Goal: Transaction & Acquisition: Purchase product/service

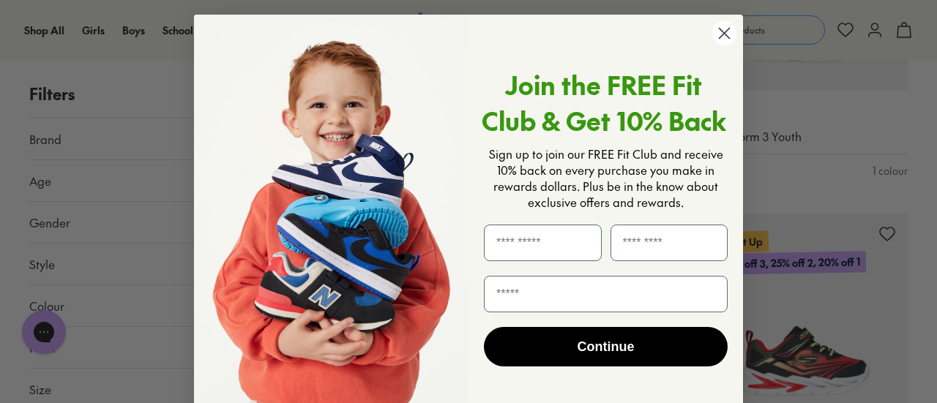
scroll to position [1439, 0]
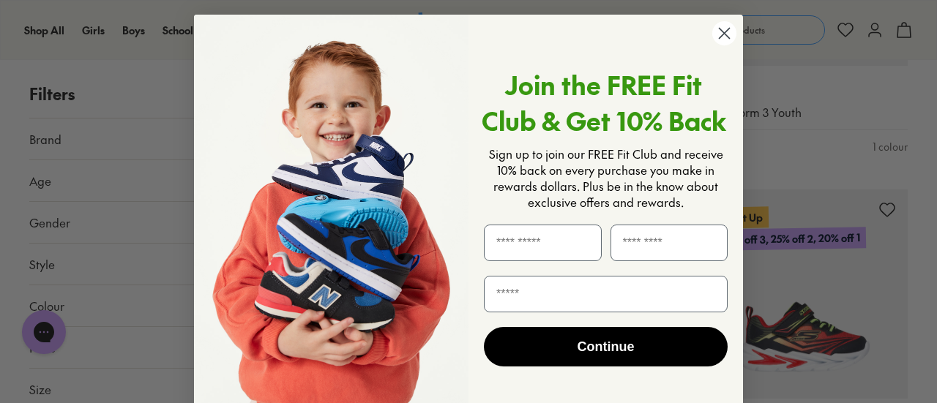
drag, startPoint x: 937, startPoint y: 61, endPoint x: 937, endPoint y: 124, distance: 63.0
click at [726, 33] on circle "Close dialog" at bounding box center [725, 33] width 24 height 24
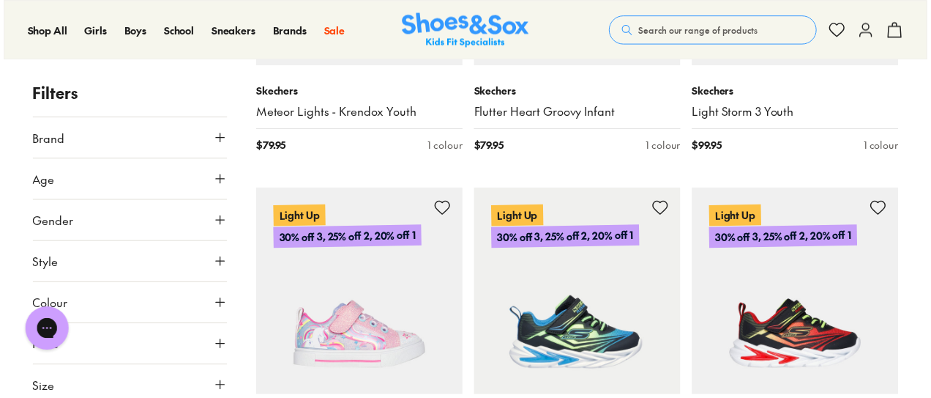
scroll to position [1435, 0]
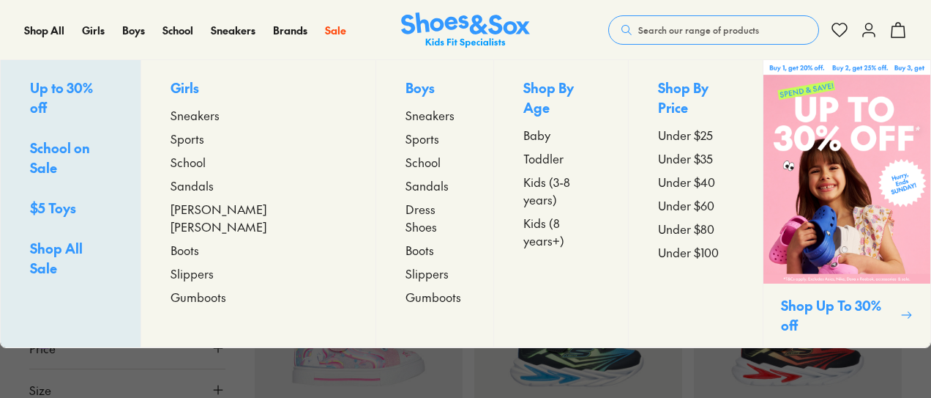
click at [220, 117] on span "Sneakers" at bounding box center [195, 115] width 49 height 18
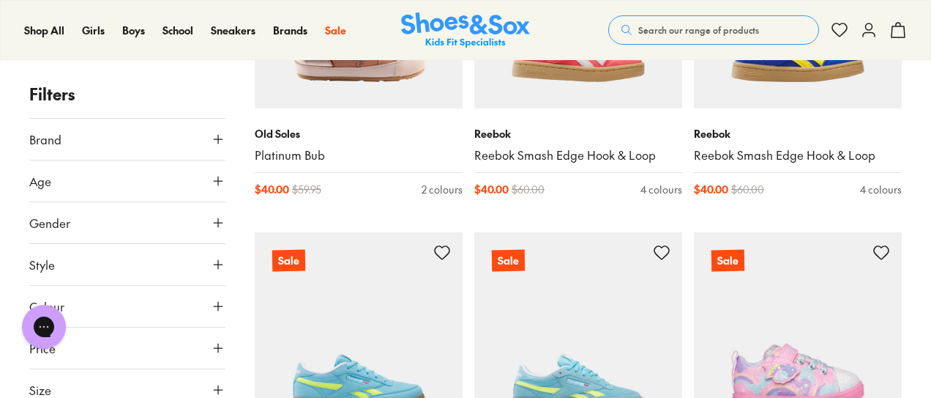
scroll to position [2942, 0]
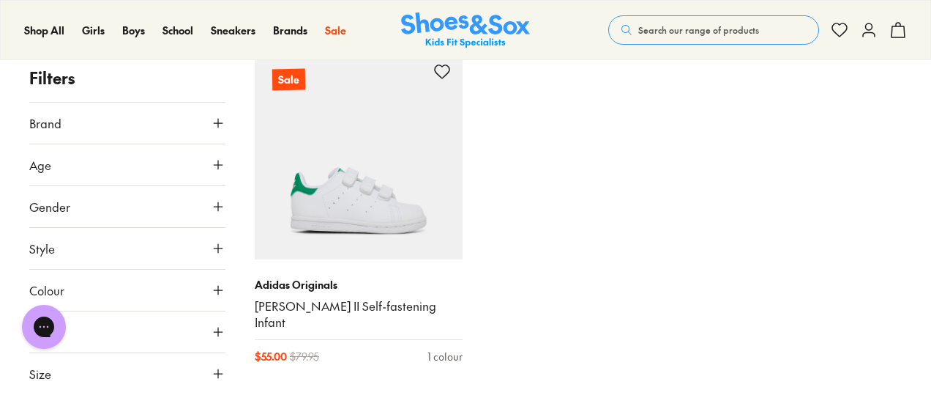
scroll to position [6304, 0]
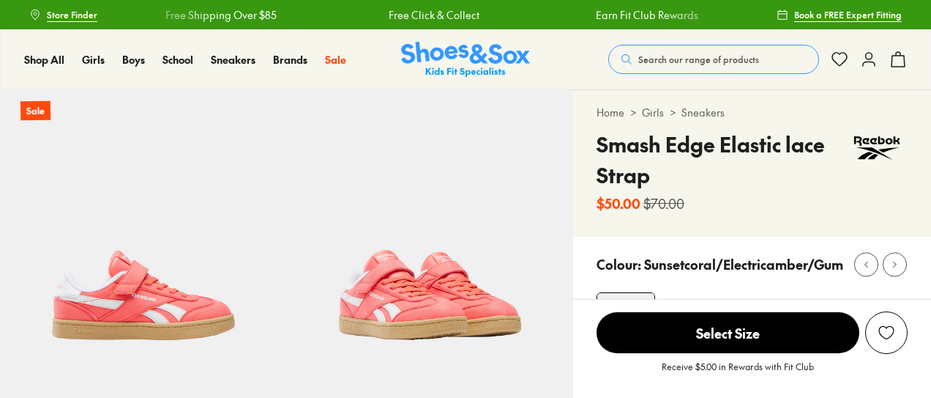
select select "*"
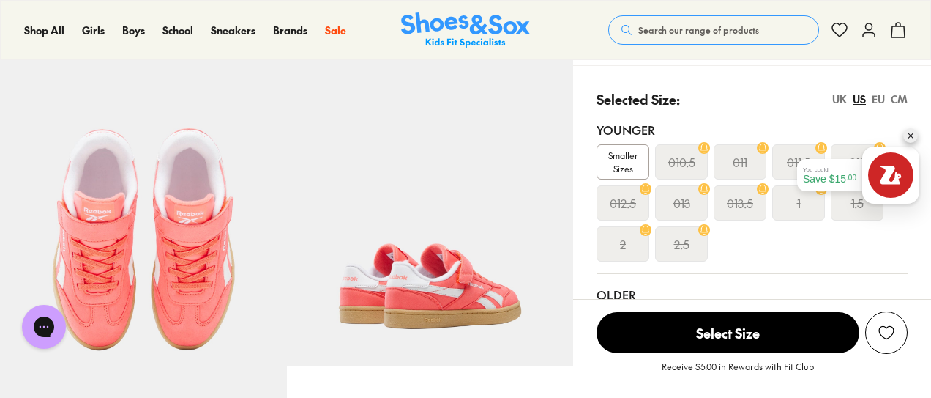
scroll to position [286, 0]
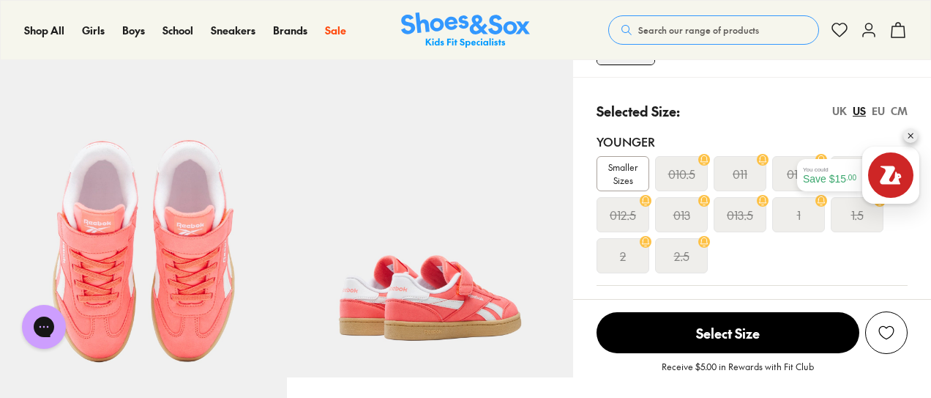
click at [879, 114] on div "EU" at bounding box center [878, 110] width 13 height 15
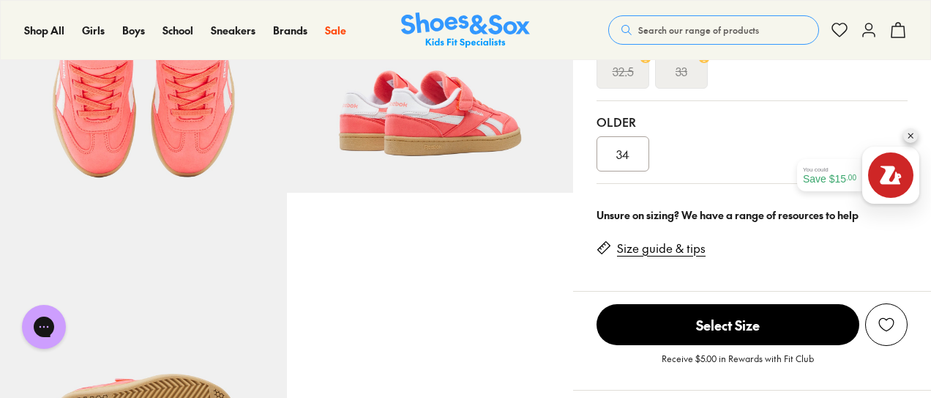
scroll to position [392, 0]
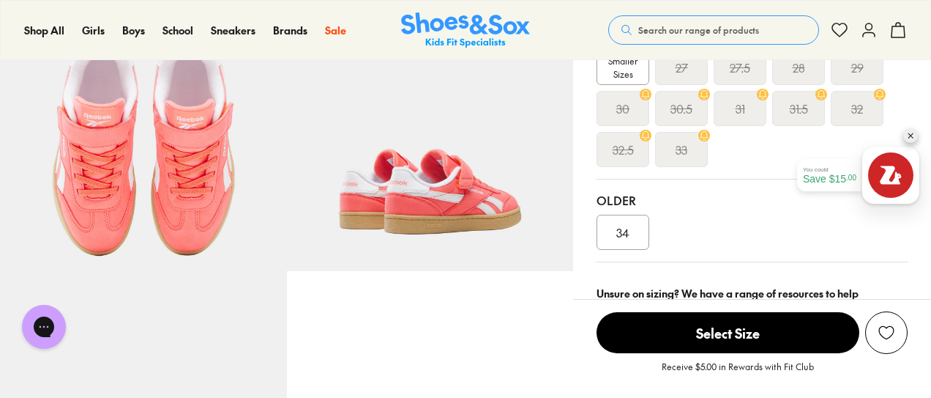
click at [617, 228] on span "34" at bounding box center [623, 232] width 13 height 18
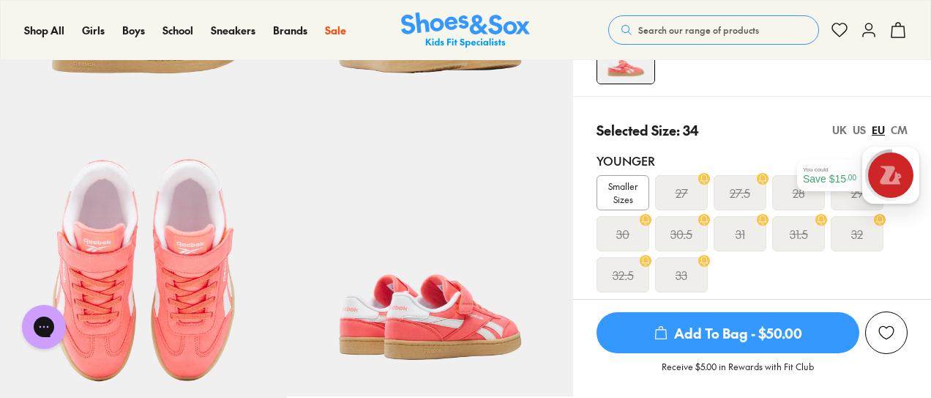
scroll to position [255, 0]
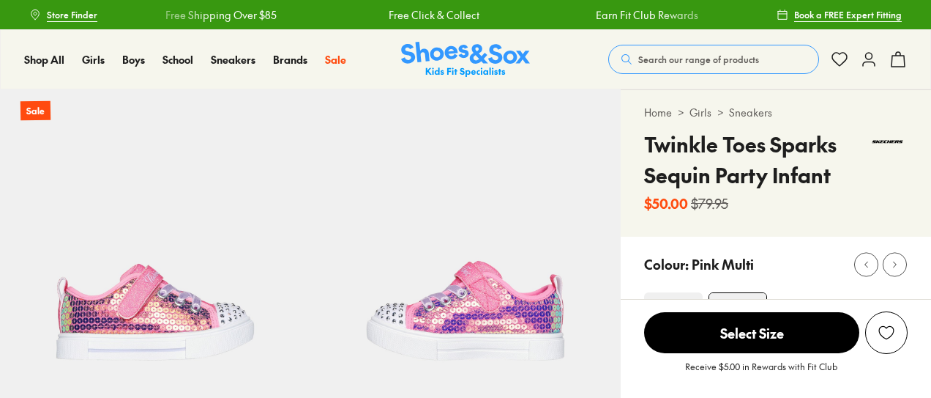
select select "*"
